Goal: Transaction & Acquisition: Obtain resource

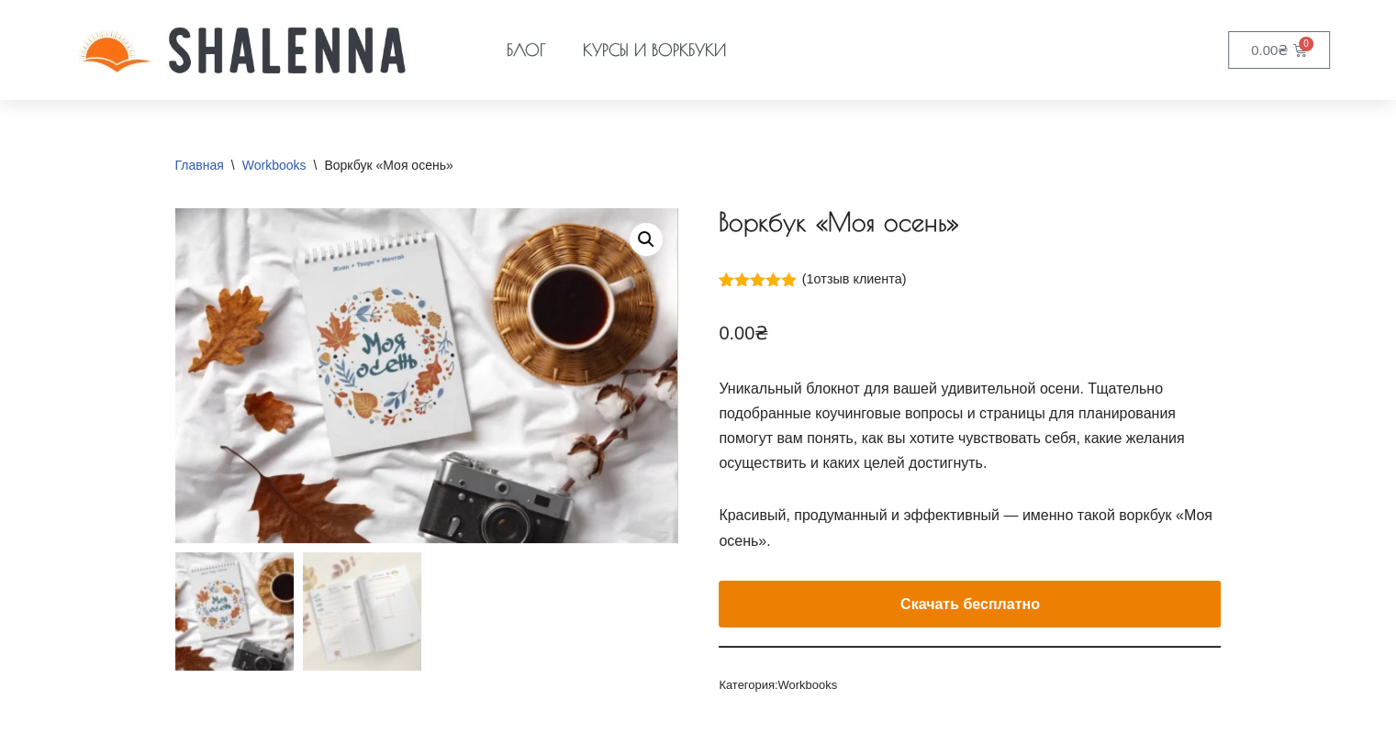
click at [1058, 609] on e-page-transition at bounding box center [698, 366] width 1396 height 733
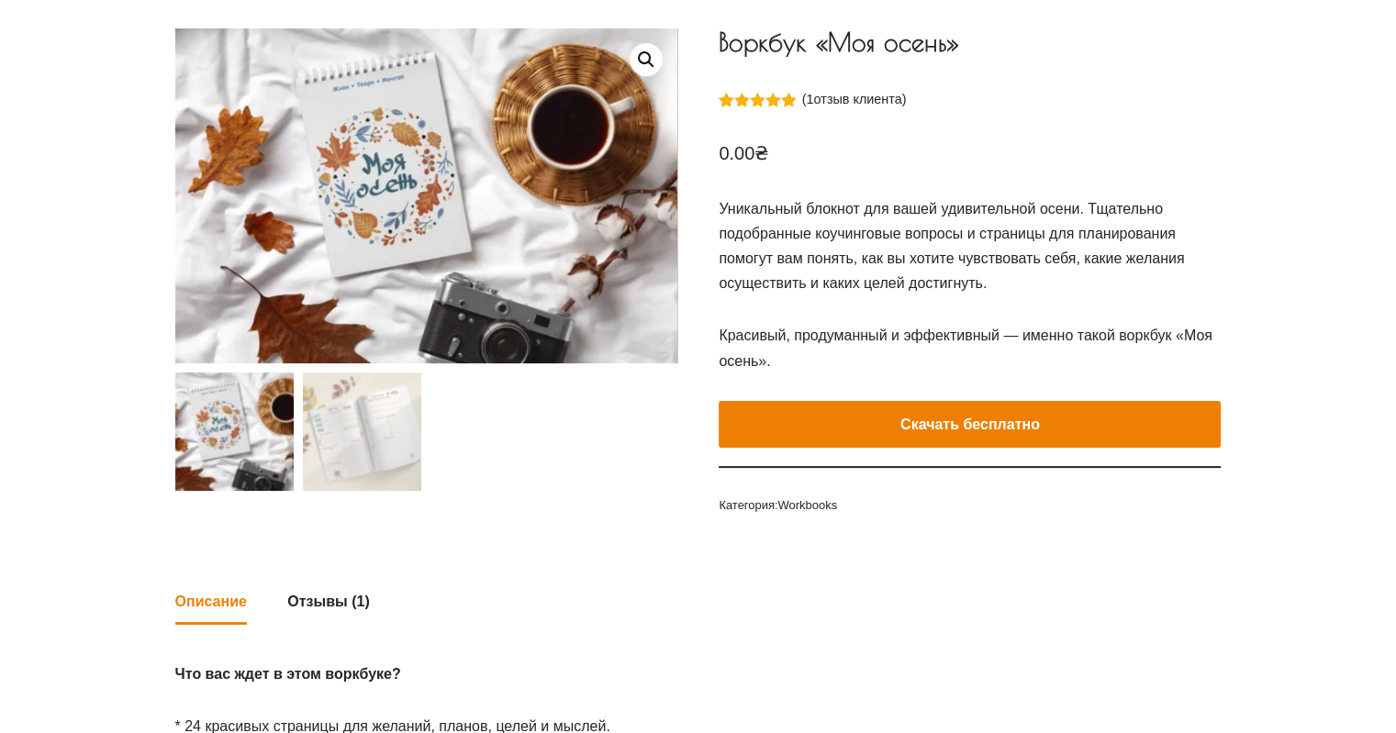
scroll to position [184, 0]
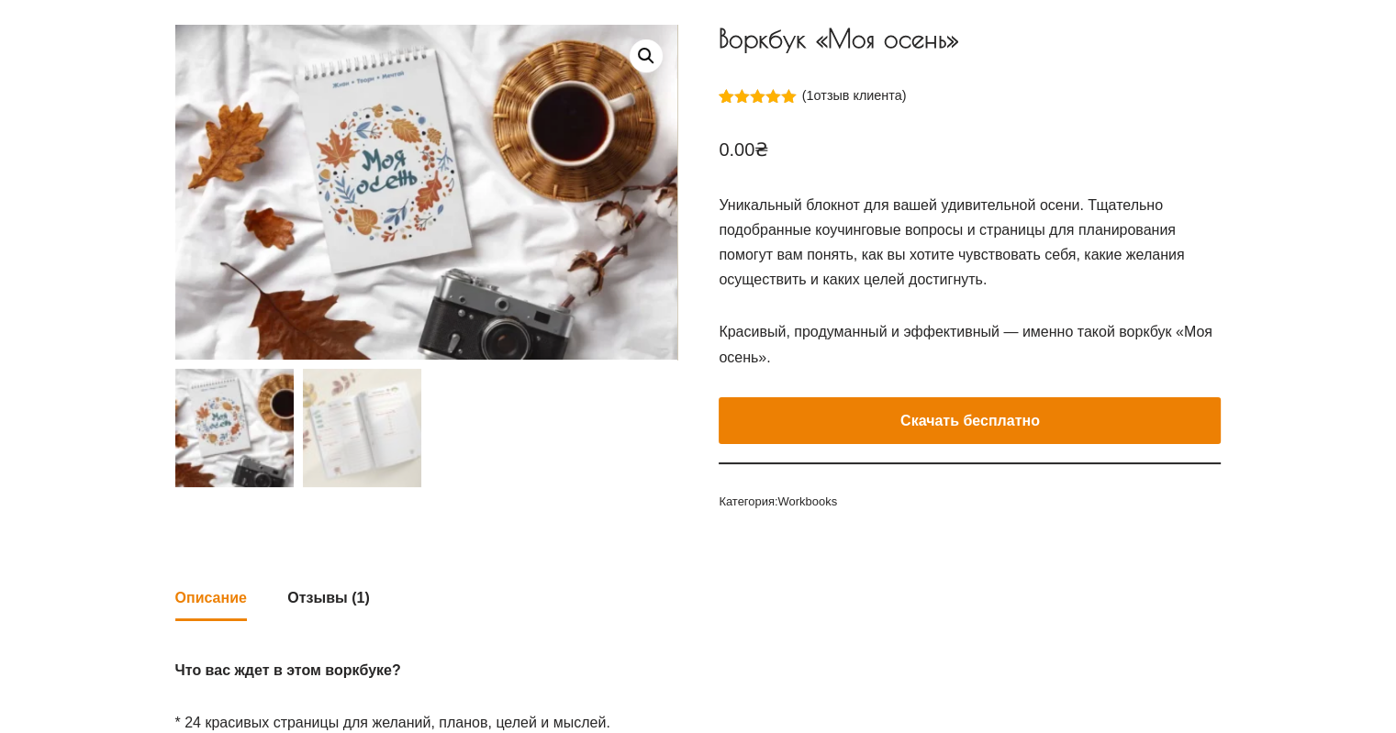
click at [1050, 412] on e-page-transition at bounding box center [698, 366] width 1396 height 733
click at [960, 409] on e-page-transition at bounding box center [698, 366] width 1396 height 733
click at [957, 414] on e-page-transition at bounding box center [698, 366] width 1396 height 733
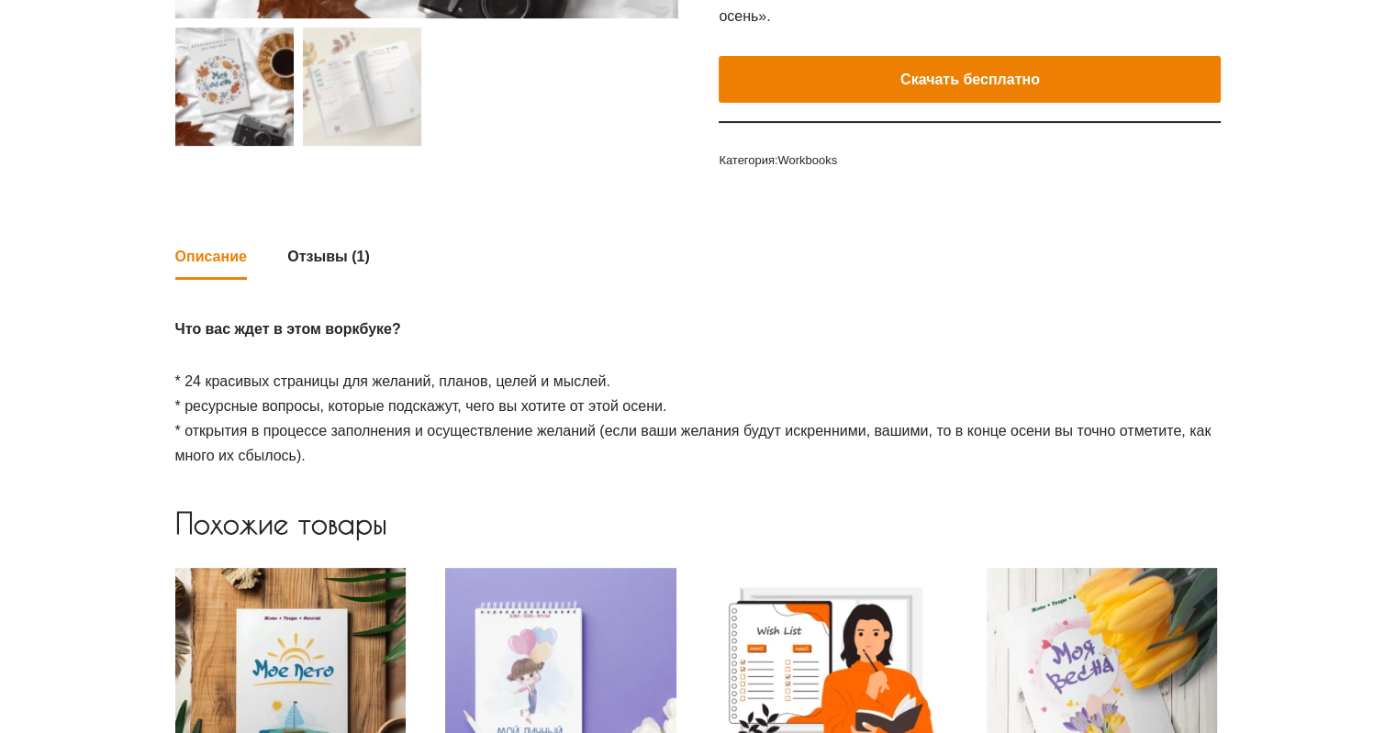
scroll to position [551, 0]
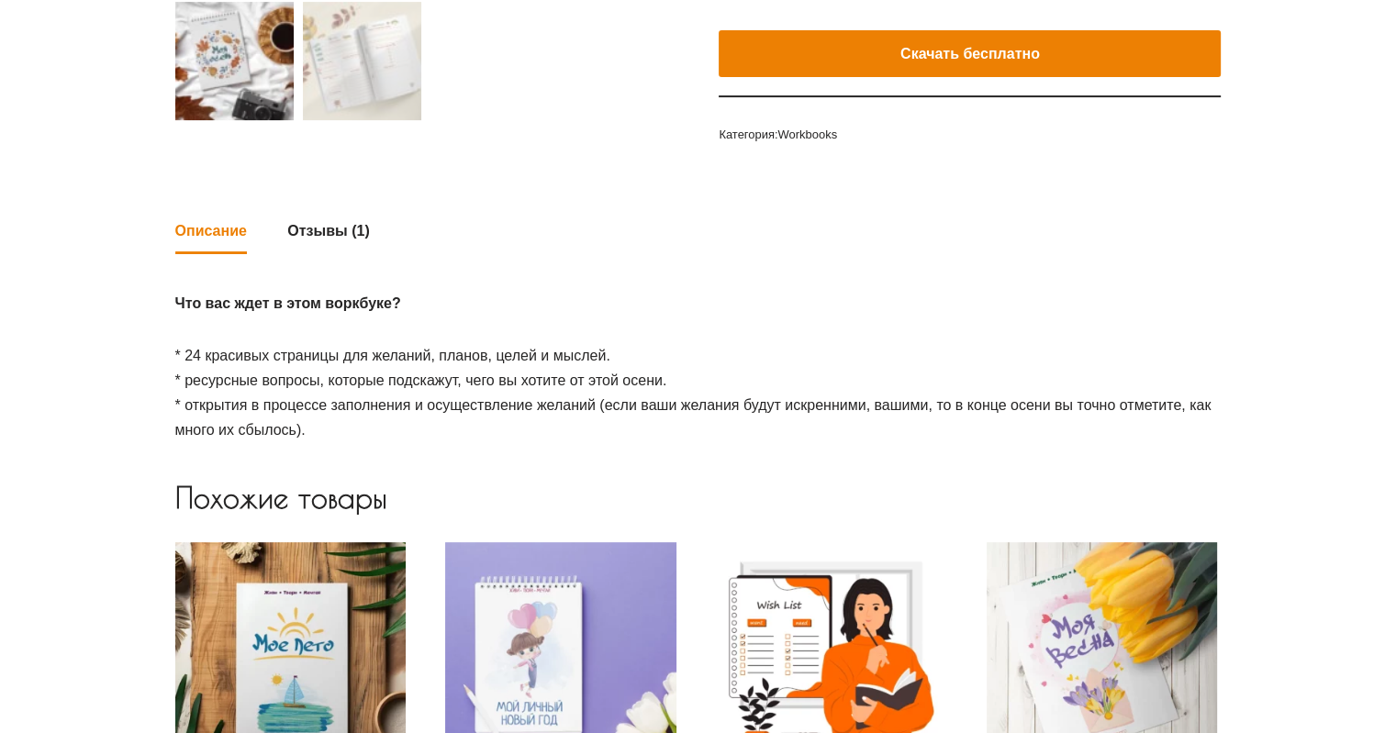
click at [964, 44] on e-page-transition at bounding box center [698, 366] width 1396 height 733
click at [963, 42] on e-page-transition at bounding box center [698, 366] width 1396 height 733
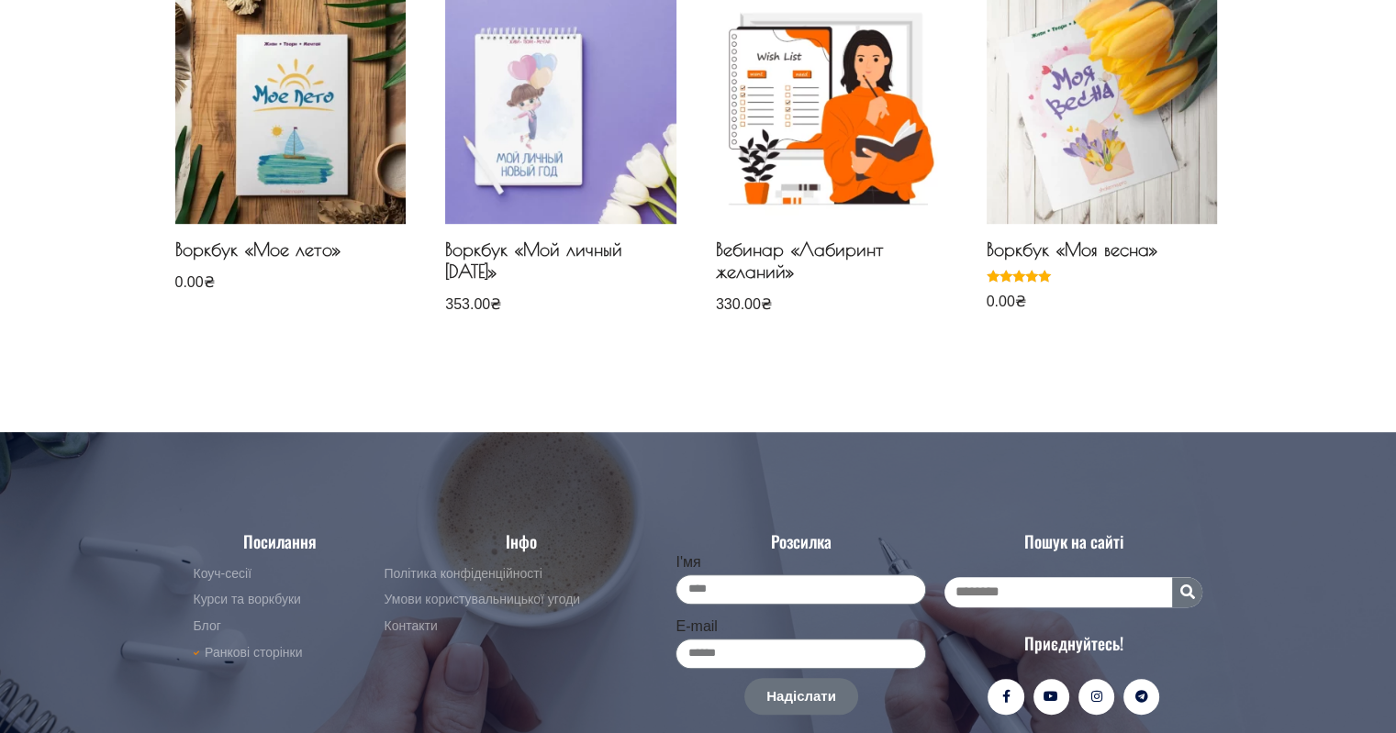
scroll to position [1101, 0]
